Goal: Task Accomplishment & Management: Manage account settings

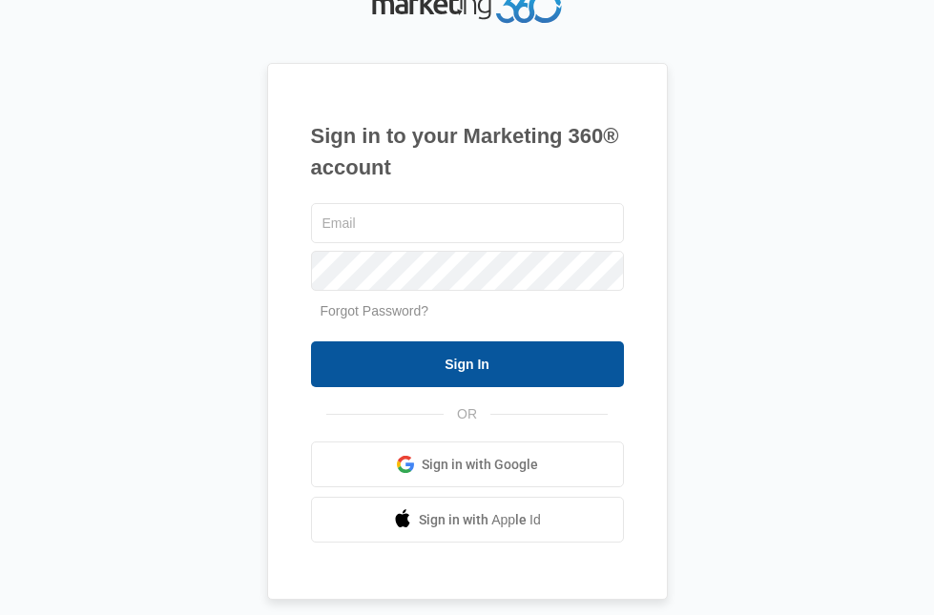
type input "[EMAIL_ADDRESS][DOMAIN_NAME]"
click at [483, 361] on input "Sign In" at bounding box center [467, 364] width 313 height 46
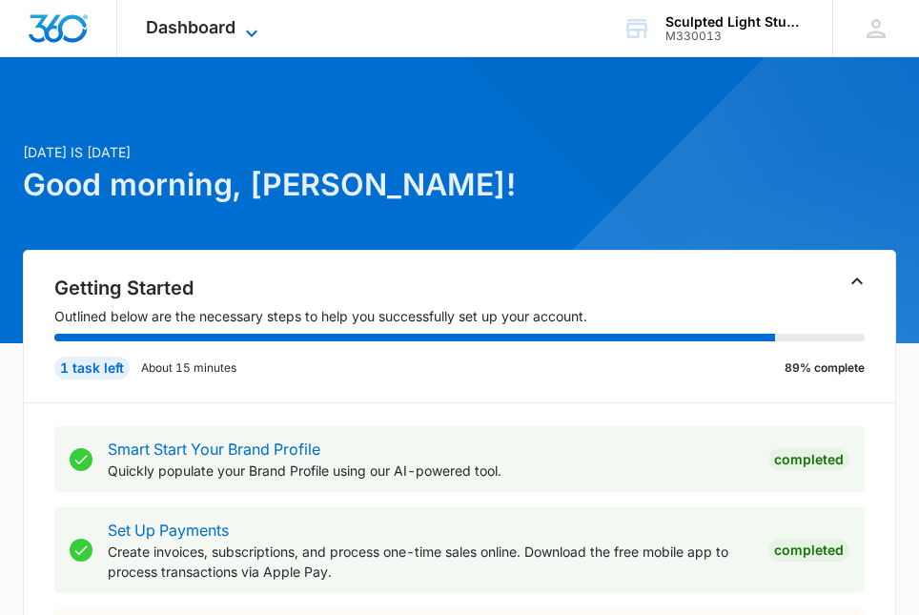
click at [206, 26] on span "Dashboard" at bounding box center [191, 27] width 90 height 20
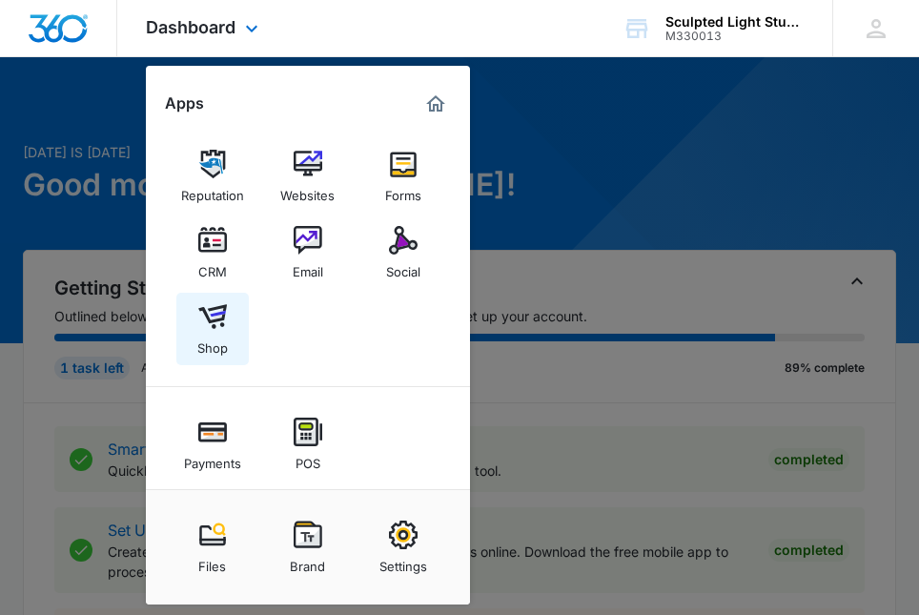
click at [216, 314] on img at bounding box center [212, 316] width 29 height 29
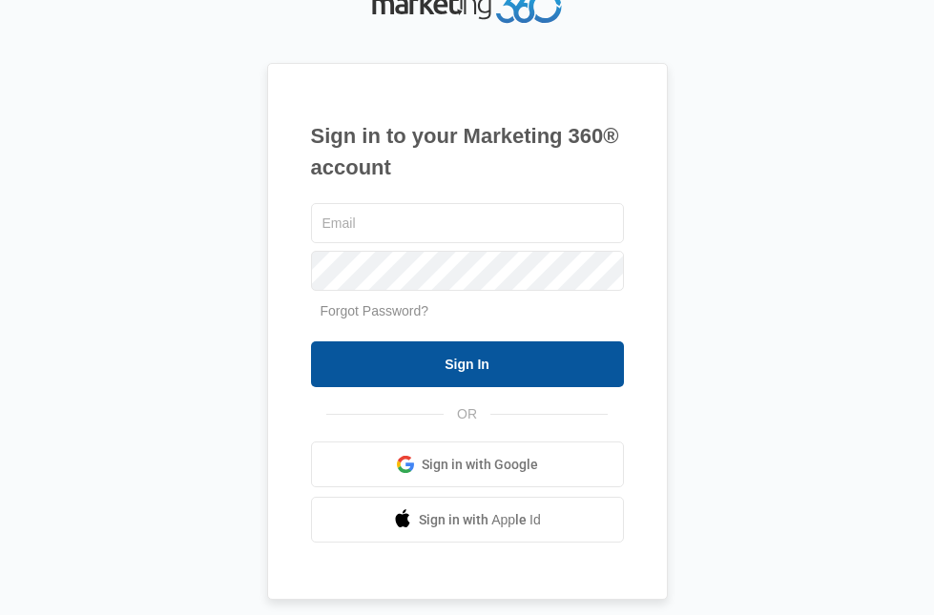
type input "[EMAIL_ADDRESS][DOMAIN_NAME]"
click at [472, 357] on input "Sign In" at bounding box center [467, 364] width 313 height 46
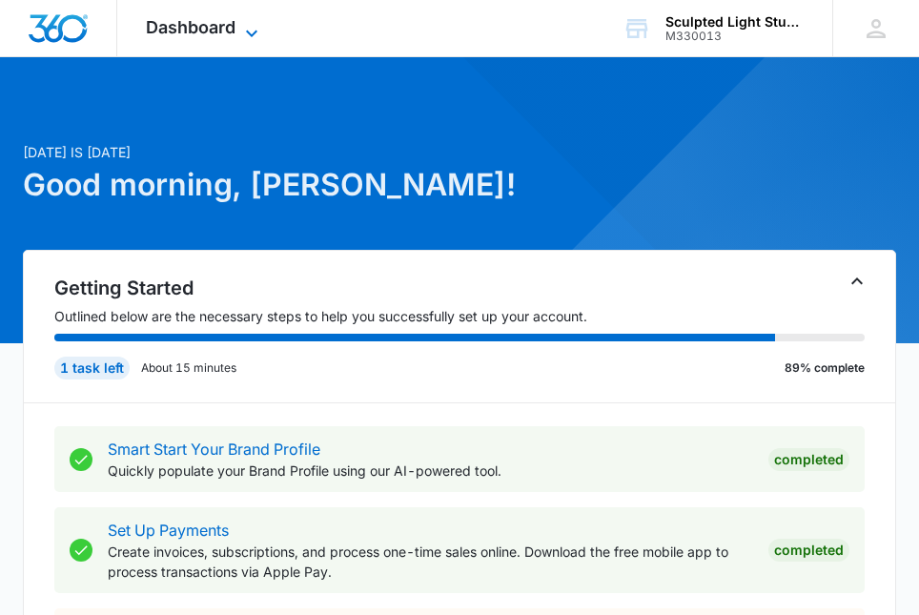
click at [236, 19] on span "Dashboard" at bounding box center [191, 27] width 90 height 20
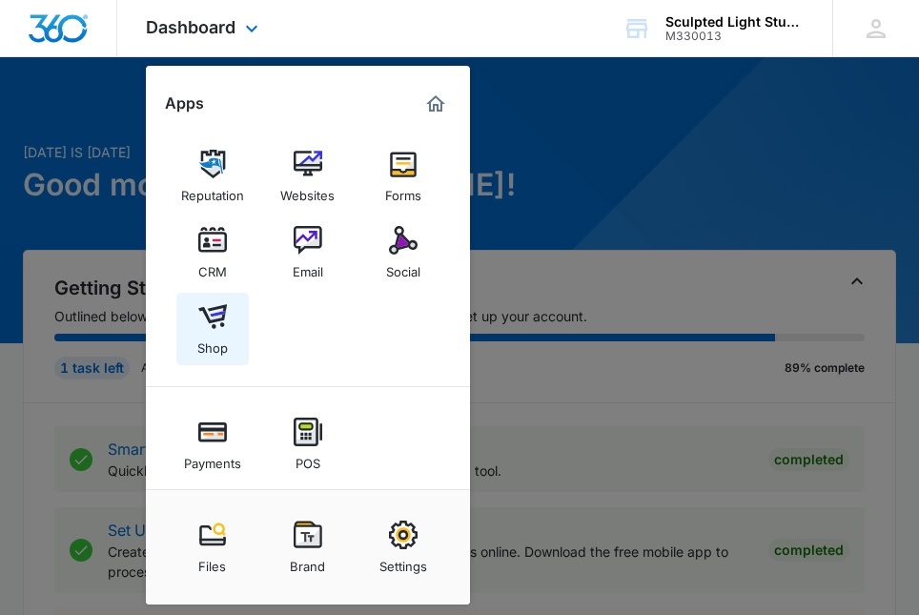
click at [215, 307] on img at bounding box center [212, 316] width 29 height 29
